Goal: Use online tool/utility: Utilize a website feature to perform a specific function

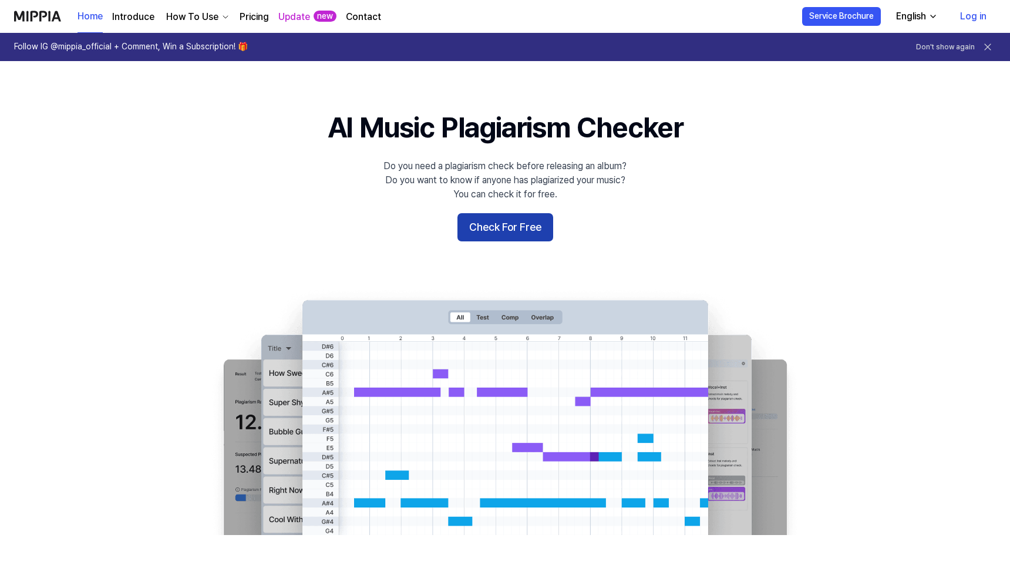
click at [497, 225] on button "Check For Free" at bounding box center [505, 227] width 96 height 28
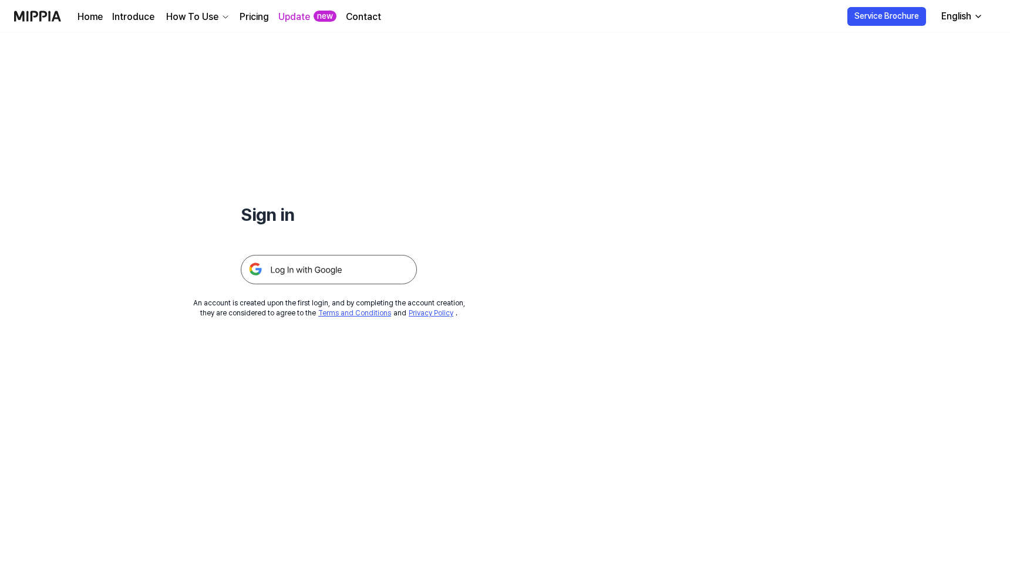
click at [359, 261] on img at bounding box center [329, 269] width 176 height 29
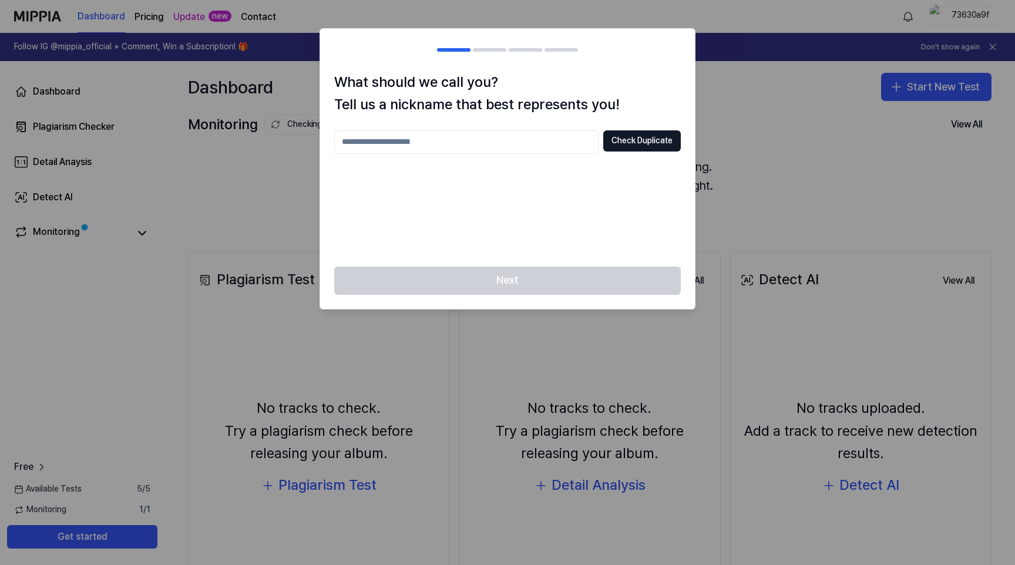
click at [495, 139] on input "text" at bounding box center [466, 141] width 264 height 23
click at [644, 134] on button "Check Duplicate" at bounding box center [642, 140] width 78 height 21
click at [492, 149] on input "****" at bounding box center [466, 141] width 264 height 23
type input "********"
click at [618, 147] on button "Check Duplicate" at bounding box center [642, 140] width 78 height 21
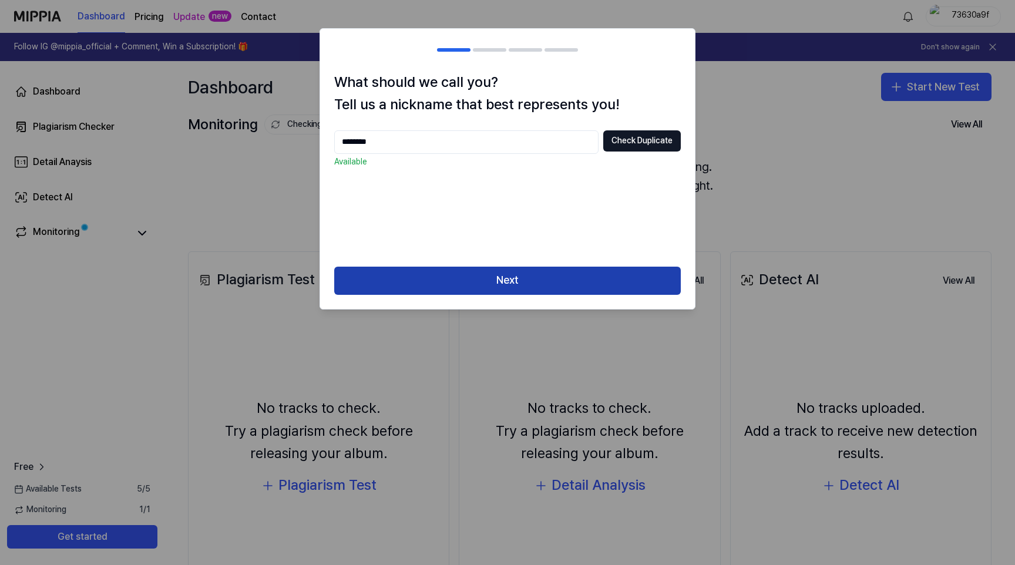
click at [504, 288] on button "Next" at bounding box center [507, 281] width 346 height 28
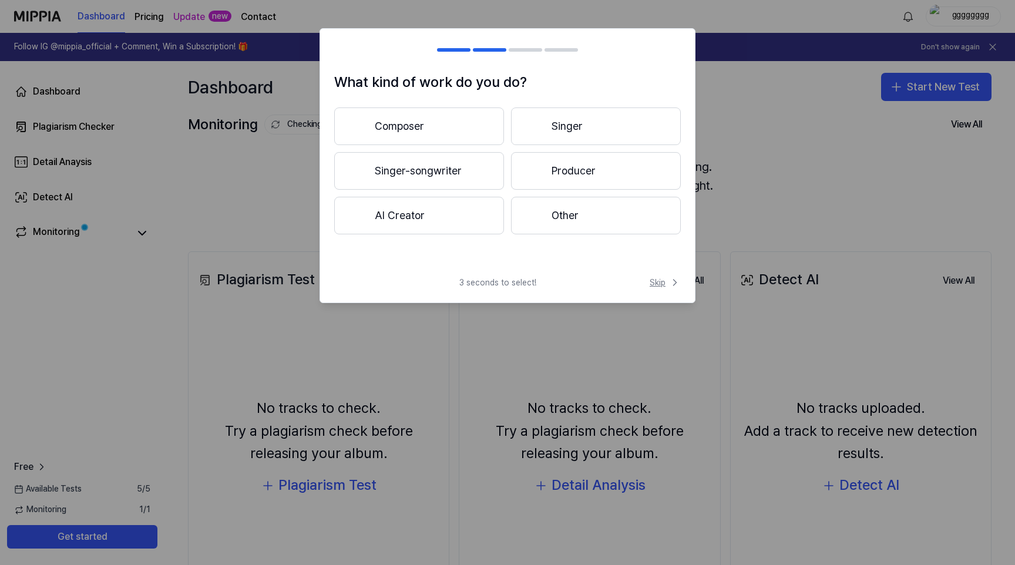
click at [653, 282] on span "Skip" at bounding box center [664, 283] width 31 height 12
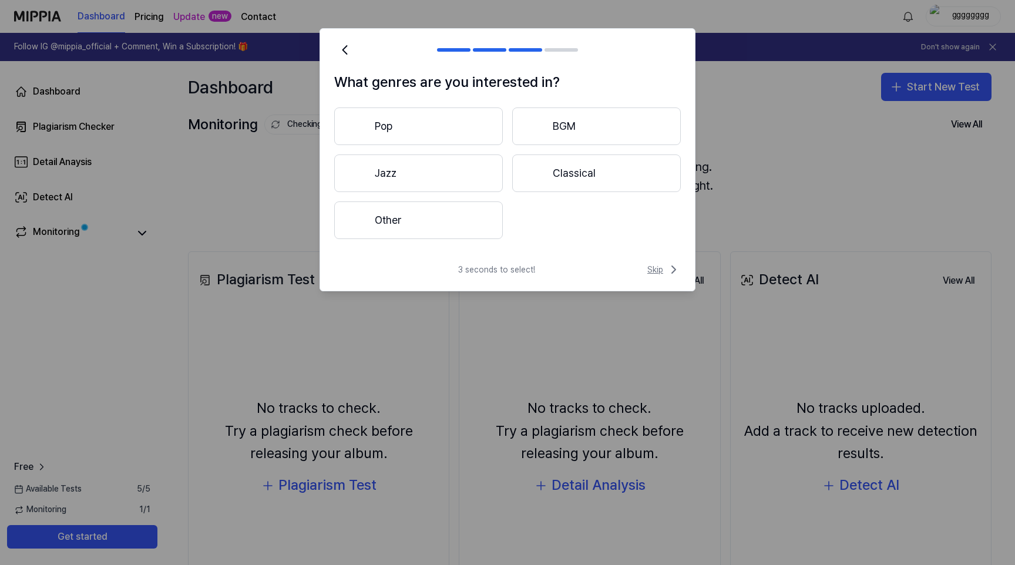
click at [654, 273] on span "Skip" at bounding box center [663, 269] width 33 height 14
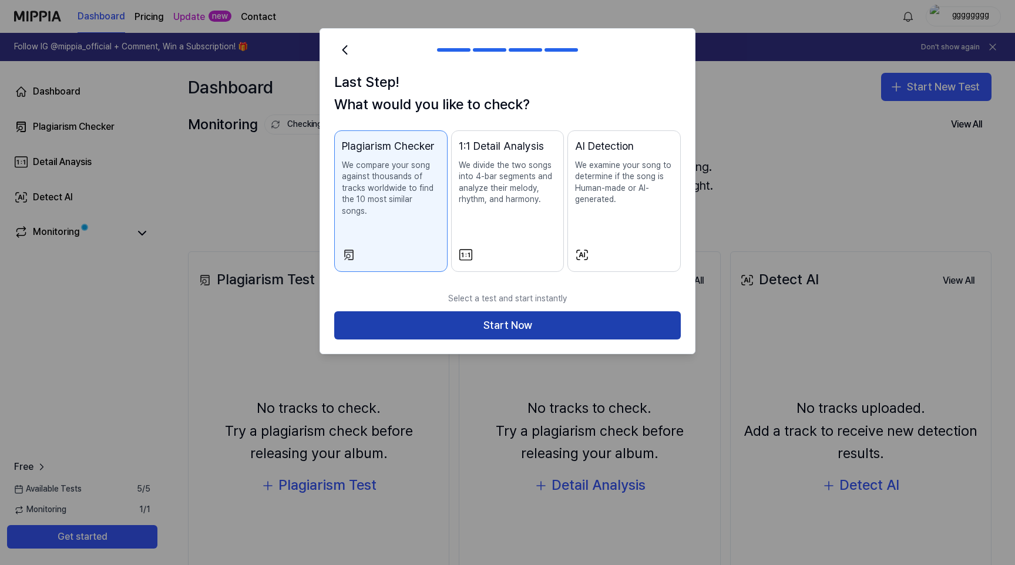
click at [547, 311] on button "Start Now" at bounding box center [507, 325] width 346 height 28
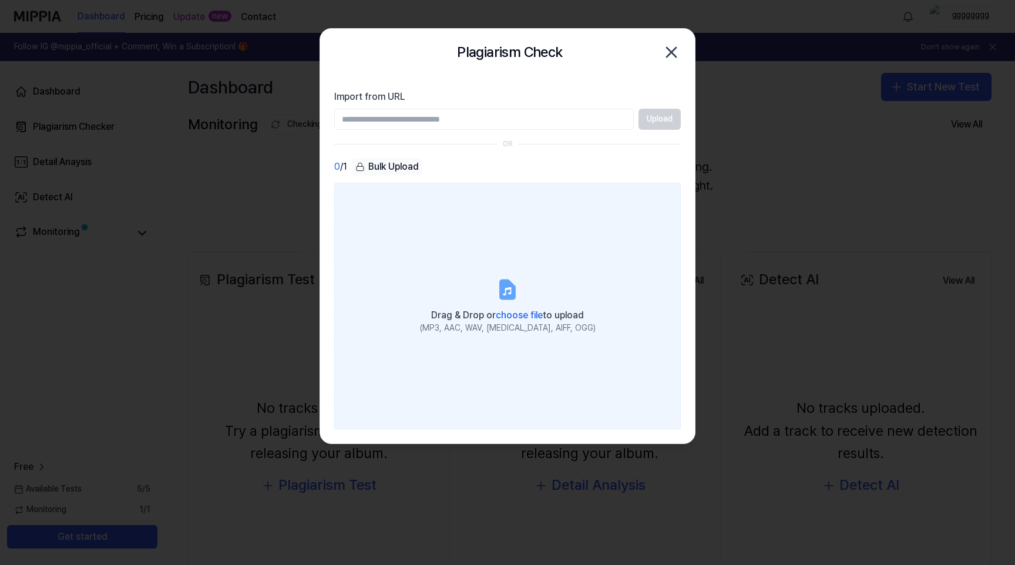
click at [511, 294] on icon at bounding box center [507, 289] width 14 height 18
click at [0, 0] on input "Drag & Drop or choose file to upload (MP3, AAC, WAV, FLAC, AIFF, OGG)" at bounding box center [0, 0] width 0 height 0
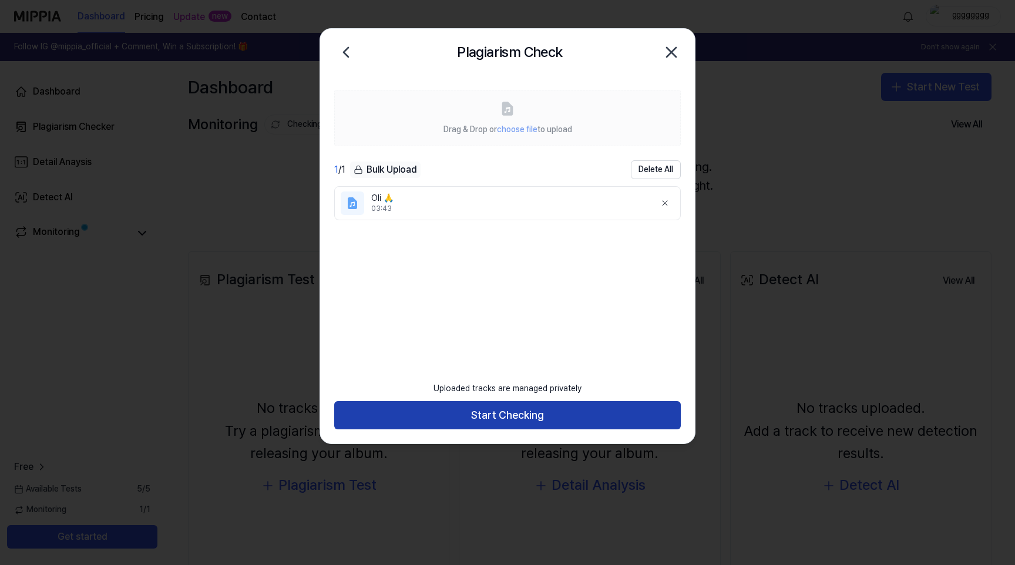
click at [527, 407] on button "Start Checking" at bounding box center [507, 415] width 346 height 28
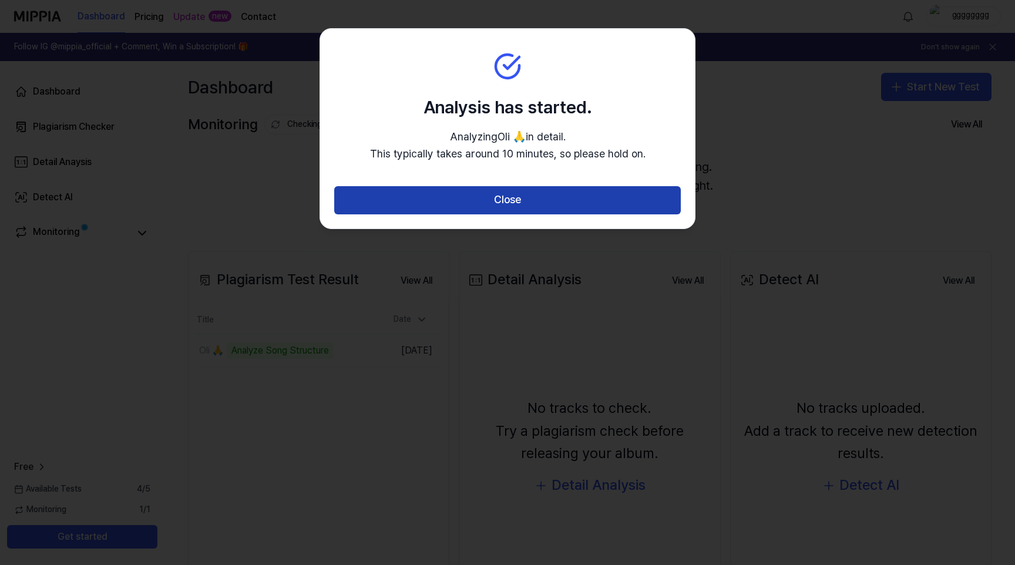
click at [541, 193] on button "Close" at bounding box center [507, 200] width 346 height 28
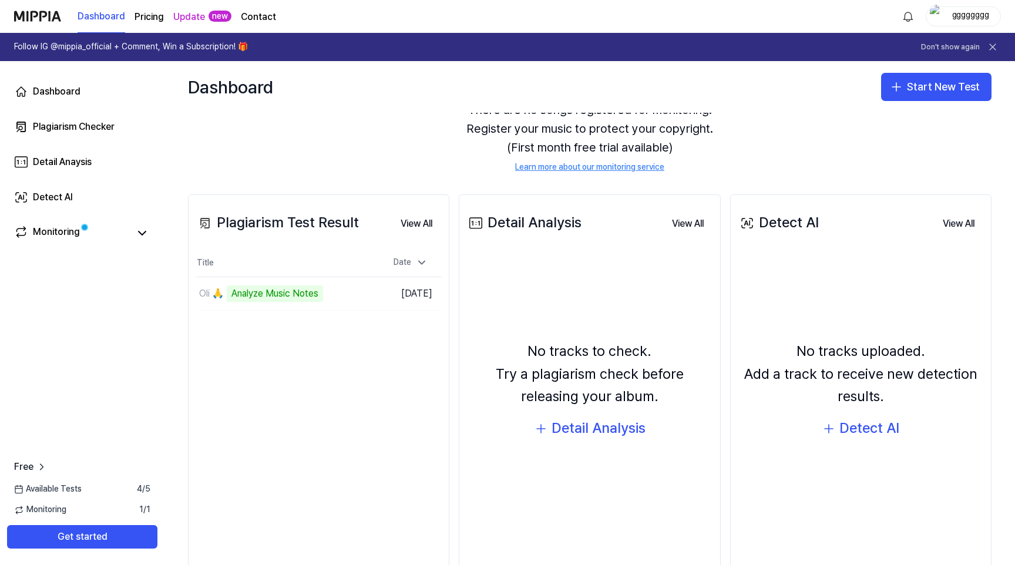
scroll to position [85, 0]
